Goal: Information Seeking & Learning: Learn about a topic

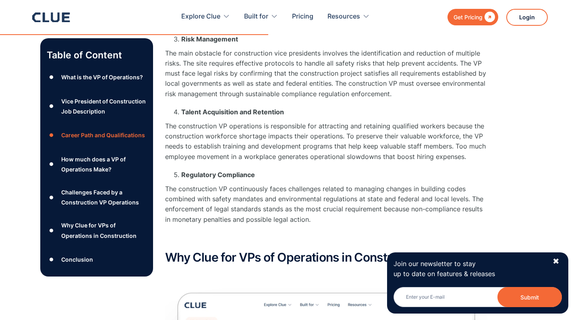
scroll to position [1602, 0]
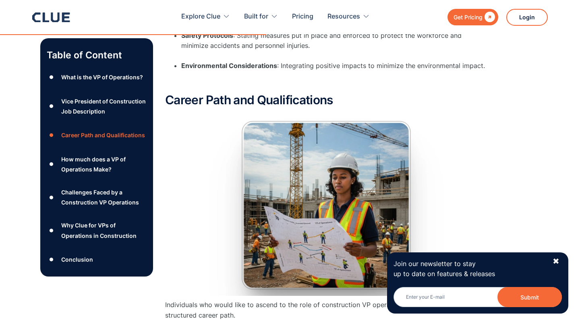
click at [113, 78] on div "What is the VP of Operations?" at bounding box center [102, 77] width 82 height 10
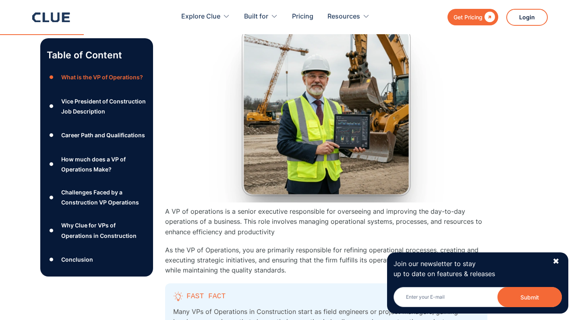
scroll to position [452, 0]
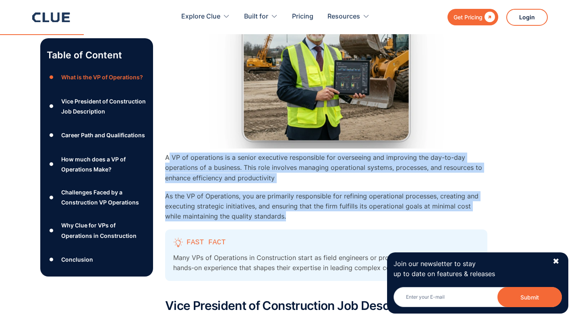
copy div "VP of operations is a senior executive responsible for overseeing and improving…"
drag, startPoint x: 273, startPoint y: 207, endPoint x: 167, endPoint y: 145, distance: 123.5
click at [167, 145] on div "What is the VP of Operations? A VP of operations is a senior executive responsi…" at bounding box center [326, 119] width 322 height 346
click at [557, 261] on div "✖" at bounding box center [556, 262] width 7 height 10
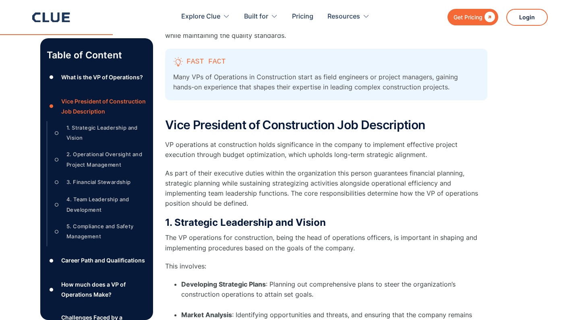
scroll to position [636, 0]
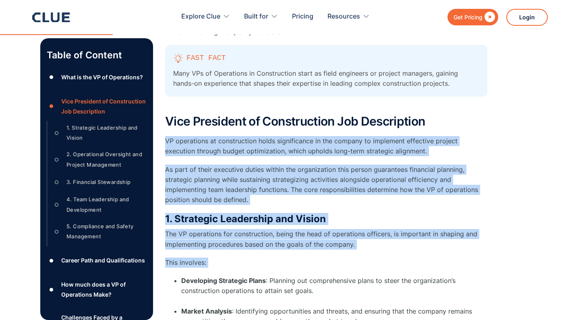
drag, startPoint x: 165, startPoint y: 128, endPoint x: 297, endPoint y: 261, distance: 188.0
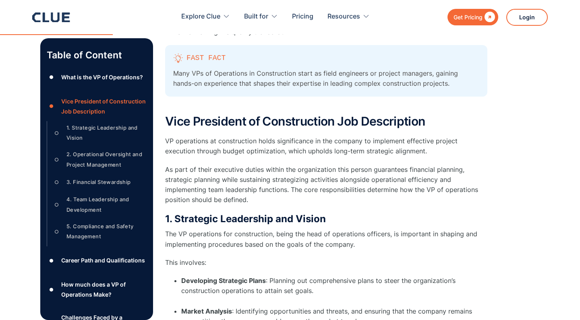
click at [304, 276] on li "Developing Strategic Plans : Planning out comprehensive plans to steer the orga…" at bounding box center [334, 291] width 306 height 31
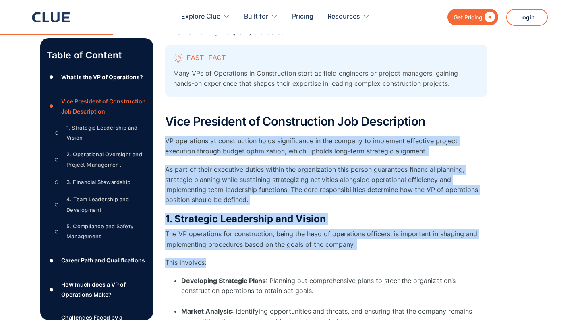
drag, startPoint x: 229, startPoint y: 251, endPoint x: 166, endPoint y: 131, distance: 136.0
copy div "VP operations at construction holds significance in the company to implement ef…"
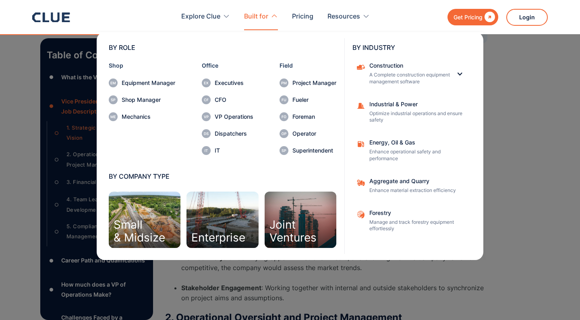
scroll to position [698, 0]
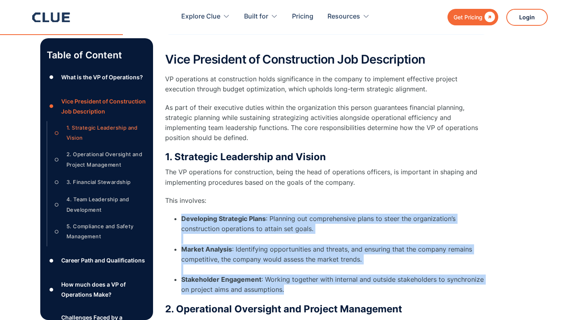
drag, startPoint x: 287, startPoint y: 276, endPoint x: 176, endPoint y: 203, distance: 133.1
click at [176, 214] on ul "Developing Strategic Plans : Planning out comprehensive plans to steer the orga…" at bounding box center [326, 254] width 322 height 81
copy ul "Developing Strategic Plans : Planning out comprehensive plans to steer the orga…"
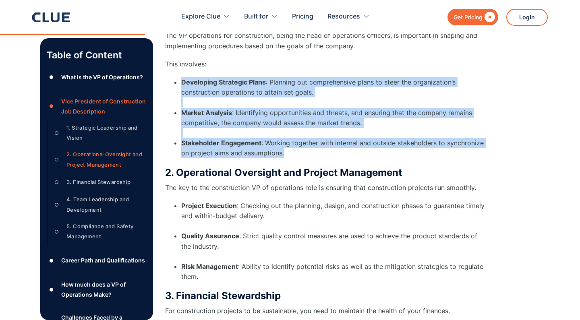
scroll to position [841, 0]
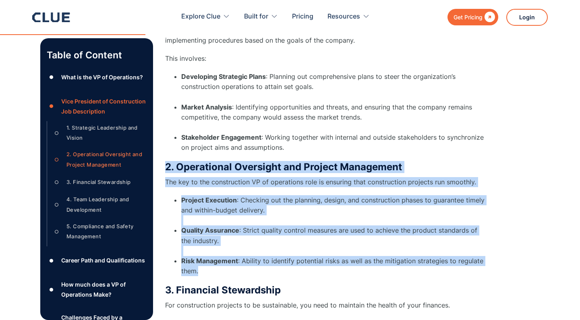
drag, startPoint x: 200, startPoint y: 258, endPoint x: 166, endPoint y: 155, distance: 108.4
click at [166, 161] on div "2. Operational Oversight and Project Management The key to the construction VP …" at bounding box center [326, 219] width 322 height 116
copy div "2. Operational Oversight and Project Management The key to the construction VP …"
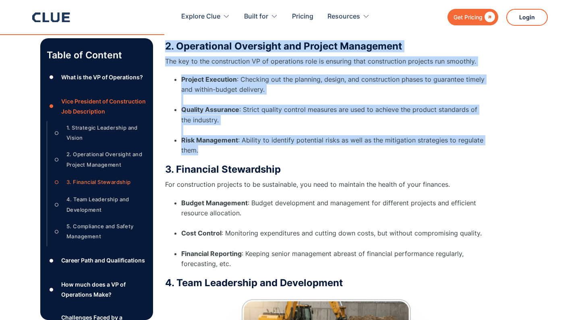
scroll to position [962, 0]
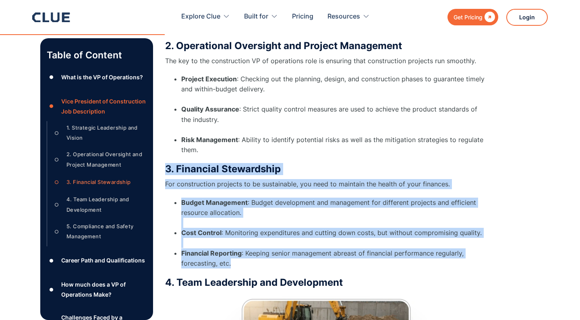
drag, startPoint x: 231, startPoint y: 249, endPoint x: 162, endPoint y: 151, distance: 120.0
copy div "3. Financial Stewardship For construction projects to be sustainable, you need …"
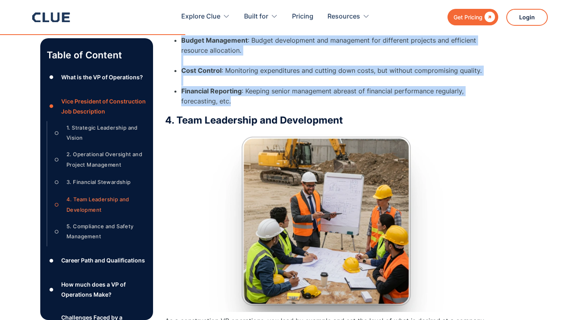
scroll to position [1127, 0]
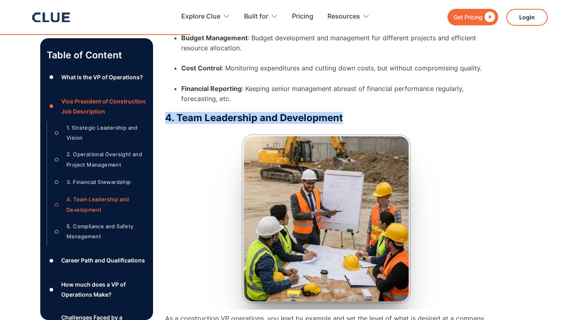
drag, startPoint x: 350, startPoint y: 103, endPoint x: 166, endPoint y: 101, distance: 184.1
click at [166, 112] on h3 "4. Team Leadership and Development" at bounding box center [326, 118] width 322 height 12
copy h3 "4. Team Leadership and Development"
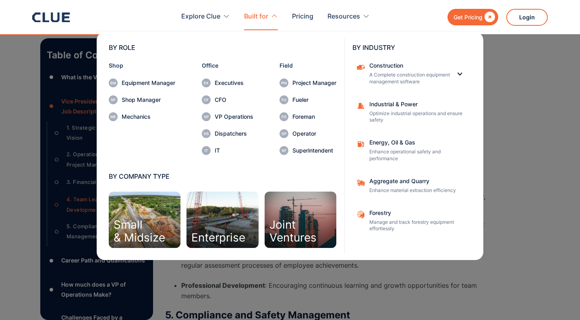
scroll to position [1249, 0]
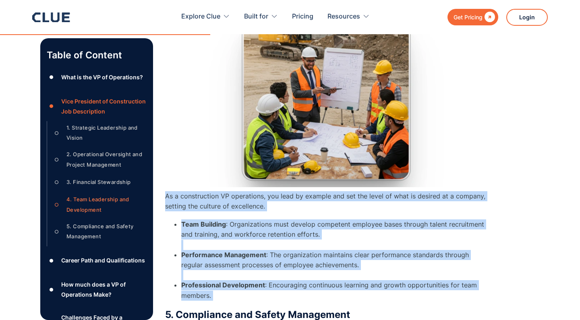
drag, startPoint x: 226, startPoint y: 287, endPoint x: 166, endPoint y: 182, distance: 121.6
copy div "As a construction VP operations, you lead by example and set the level of what …"
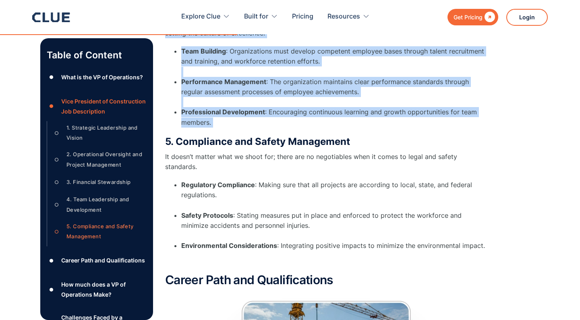
scroll to position [1428, 0]
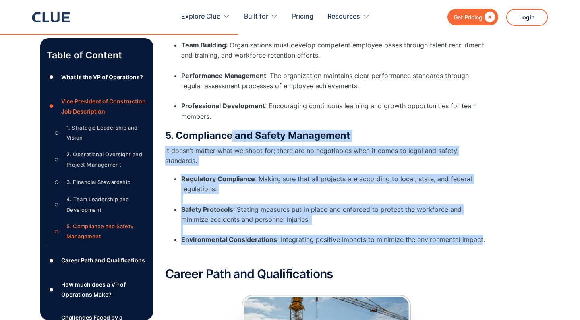
drag, startPoint x: 481, startPoint y: 224, endPoint x: 231, endPoint y: 126, distance: 268.2
click at [231, 130] on div "5. Compliance and Safety Management It doesn’t matter what we shoot for; there …" at bounding box center [326, 195] width 322 height 130
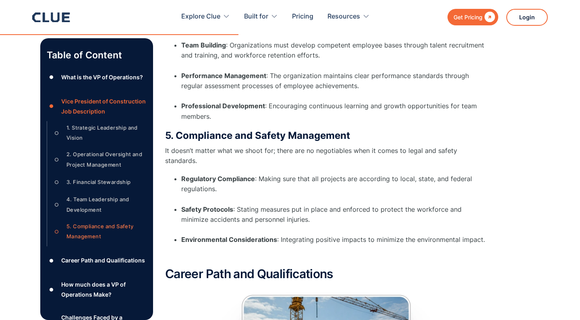
click at [242, 146] on p "It doesn’t matter what we shoot for; there are no negotiables when it comes to …" at bounding box center [326, 156] width 322 height 20
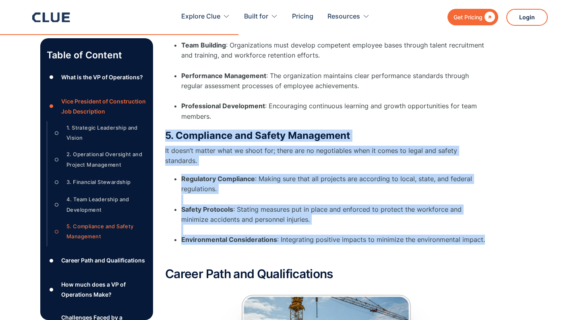
drag, startPoint x: 166, startPoint y: 119, endPoint x: 487, endPoint y: 226, distance: 338.3
click at [486, 226] on div "5. Compliance and Safety Management It doesn’t matter what we shoot for; there …" at bounding box center [326, 195] width 322 height 130
copy div "5. Compliance and Safety Management It doesn’t matter what we shoot for; there …"
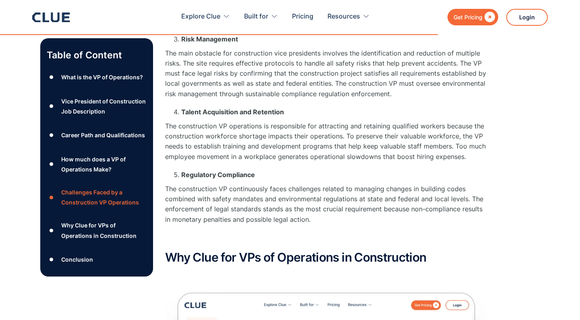
scroll to position [2670, 0]
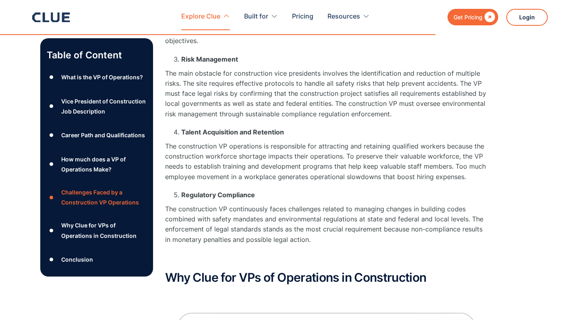
scroll to position [1602, 0]
